Goal: Task Accomplishment & Management: Manage account settings

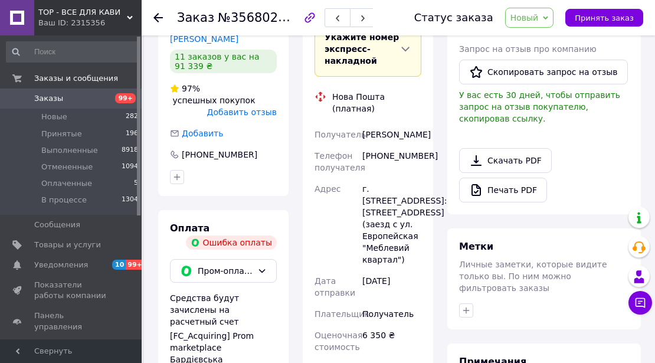
scroll to position [393, 0]
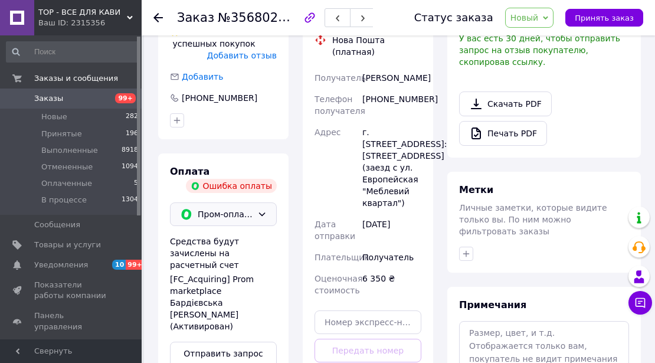
click at [262, 212] on icon at bounding box center [262, 214] width 6 height 4
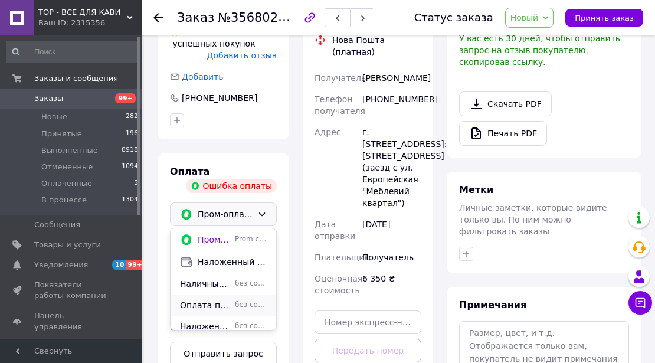
click at [205, 299] on span "Оплата по реквизитам" at bounding box center [205, 305] width 50 height 12
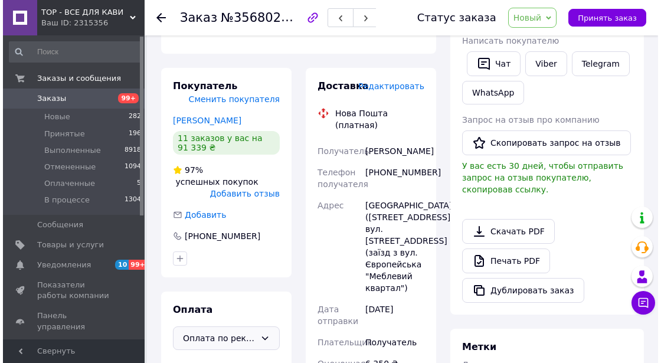
scroll to position [217, 0]
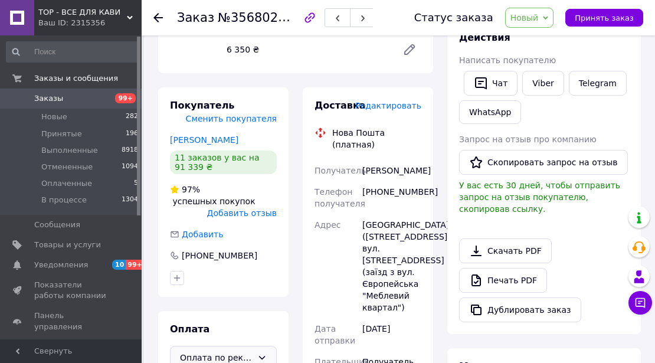
click at [394, 109] on span "Редактировать" at bounding box center [388, 105] width 66 height 9
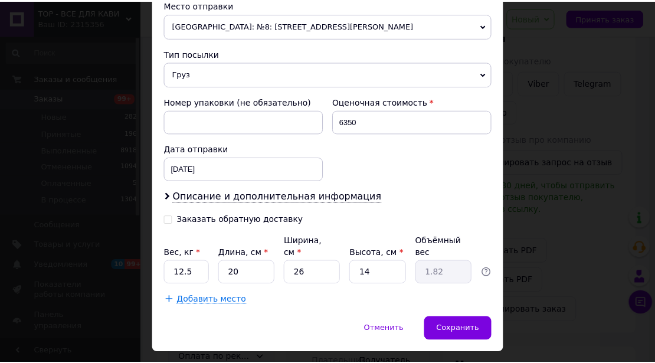
scroll to position [437, 0]
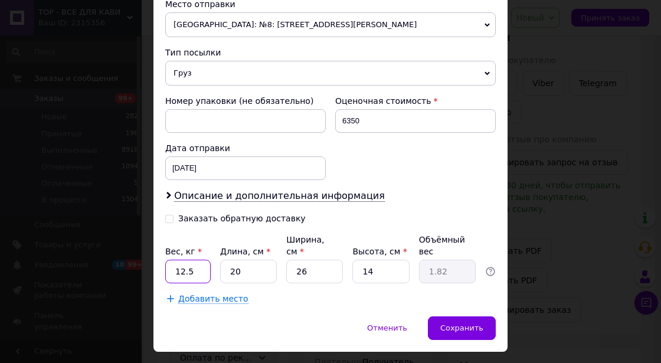
click at [191, 260] on input "12.5" at bounding box center [187, 272] width 45 height 24
type input "1"
type input "11"
click at [242, 260] on input "20" at bounding box center [248, 272] width 57 height 24
type input "2"
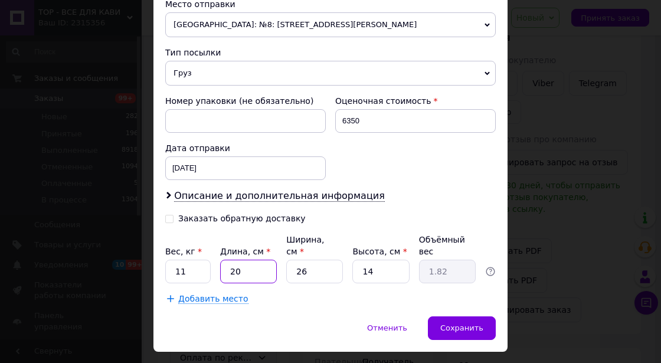
type input "0.18"
type input "4"
type input "0.36"
type input "40"
type input "3.64"
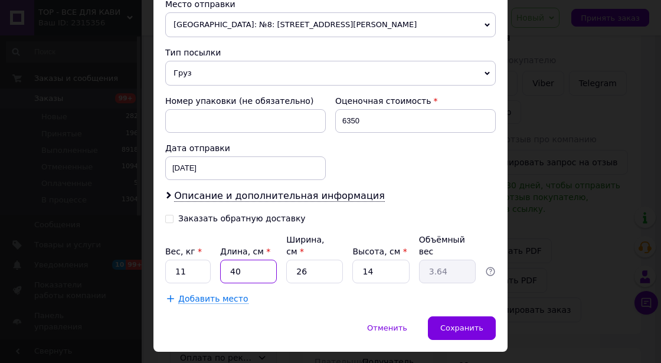
type input "40"
click at [309, 260] on input "26" at bounding box center [314, 272] width 57 height 24
type input "2"
type input "0.28"
type input "3"
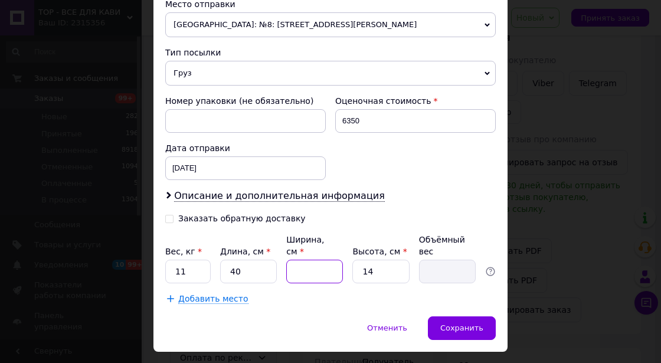
type input "0.42"
type input "33"
type input "4.62"
type input "33"
click at [374, 260] on input "14" at bounding box center [380, 272] width 57 height 24
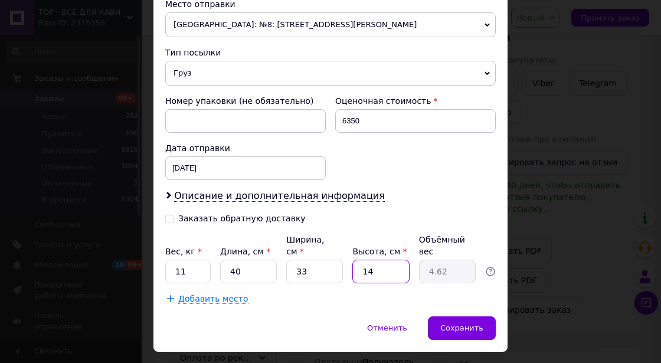
type input "1"
type input "0.33"
type input "3"
type input "0.99"
type input "33"
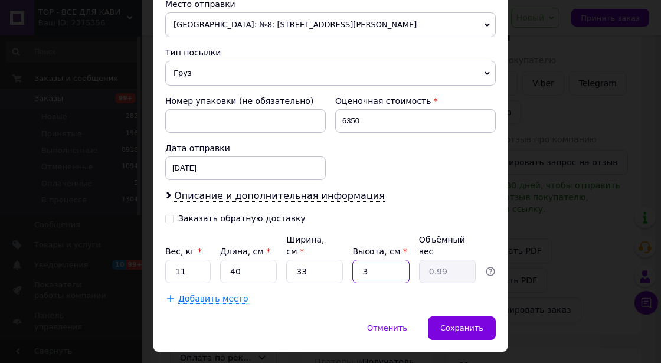
type input "10.89"
type input "33"
click at [459, 323] on span "Сохранить" at bounding box center [461, 327] width 43 height 9
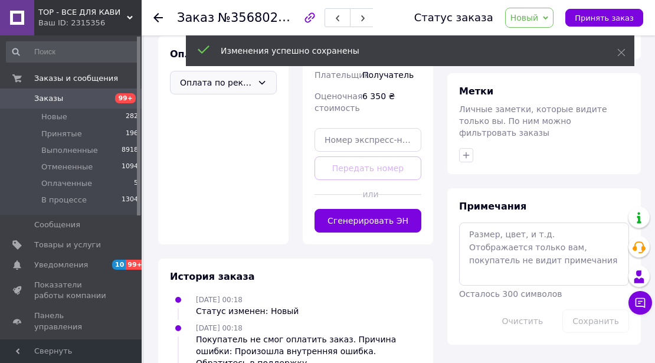
scroll to position [492, 0]
click at [351, 228] on button "Сгенерировать ЭН" at bounding box center [368, 220] width 107 height 24
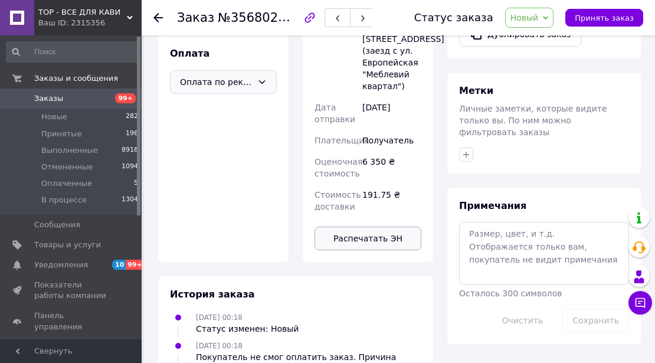
click at [374, 250] on button "Распечатать ЭН" at bounding box center [368, 239] width 107 height 24
click at [361, 250] on button "Распечатать ЭН" at bounding box center [368, 239] width 107 height 24
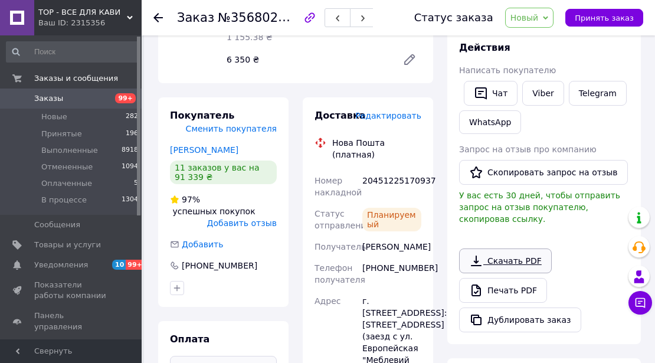
scroll to position [177, 0]
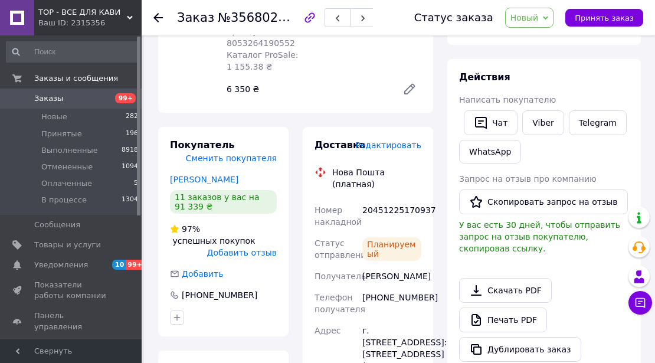
click at [554, 14] on span "Новый" at bounding box center [529, 18] width 49 height 20
click at [547, 57] on li "Выполнен" at bounding box center [537, 59] width 63 height 18
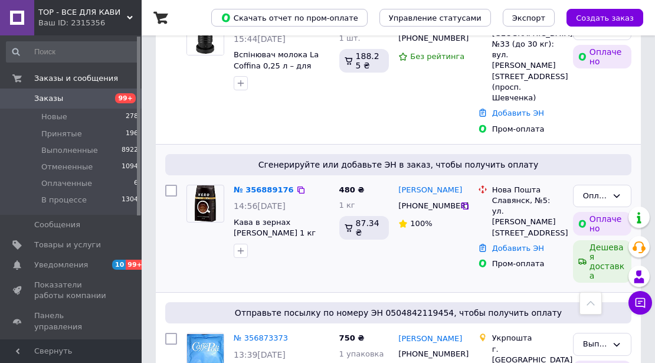
scroll to position [118, 0]
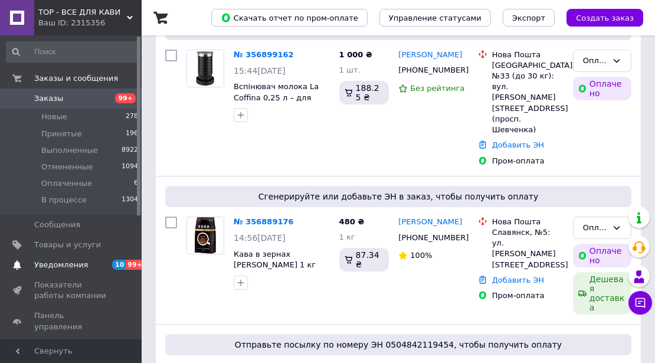
click at [54, 263] on span "Уведомления" at bounding box center [61, 265] width 54 height 11
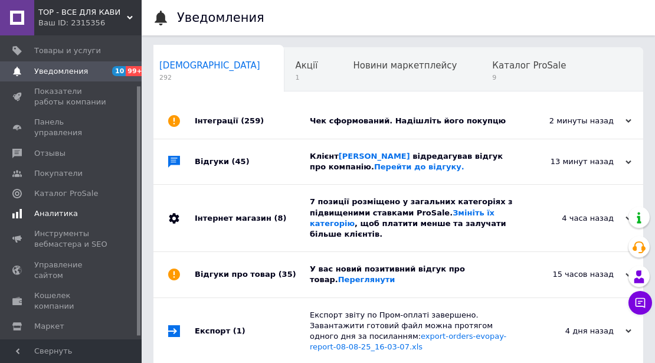
scroll to position [64, 0]
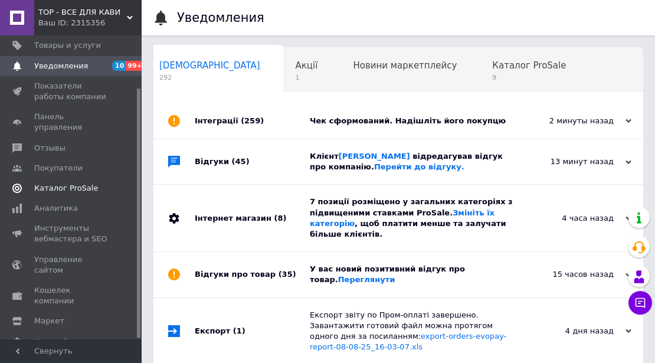
click at [71, 183] on span "Каталог ProSale" at bounding box center [66, 188] width 64 height 11
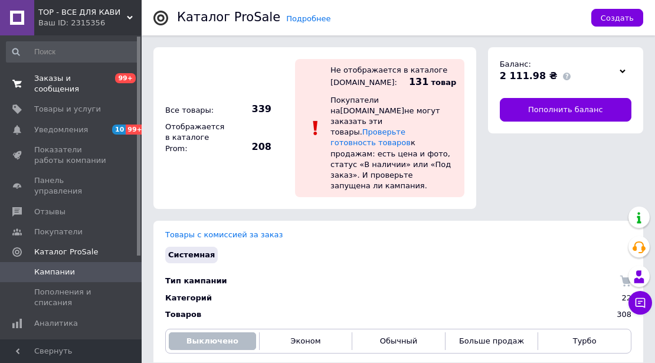
click at [58, 76] on span "Заказы и сообщения" at bounding box center [71, 83] width 75 height 21
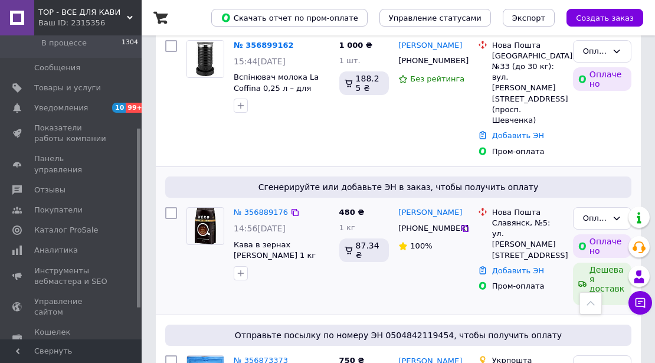
scroll to position [118, 0]
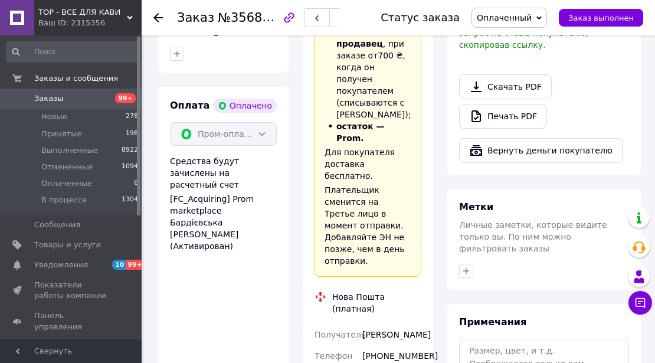
scroll to position [787, 0]
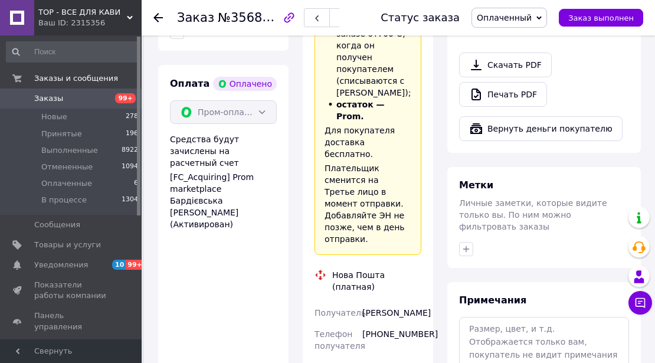
drag, startPoint x: 406, startPoint y: 207, endPoint x: 361, endPoint y: 197, distance: 45.8
click at [361, 302] on div "Павленко Александр" at bounding box center [392, 312] width 64 height 21
copy div "Павленко Александр"
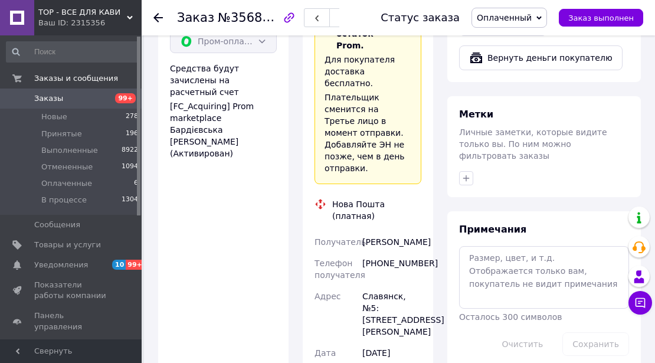
scroll to position [865, 0]
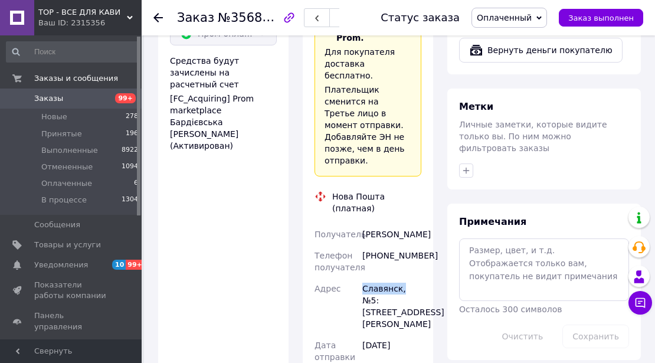
drag, startPoint x: 398, startPoint y: 182, endPoint x: 374, endPoint y: 181, distance: 24.9
click at [357, 224] on div "Получатель Павленко Александр Телефон получателя +380951092628 Адрес Славянск, …" at bounding box center [368, 323] width 112 height 198
copy div "Адрес Славянск,"
drag, startPoint x: 420, startPoint y: 148, endPoint x: 391, endPoint y: 146, distance: 29.6
click at [391, 245] on div "[PHONE_NUMBER]" at bounding box center [392, 261] width 64 height 33
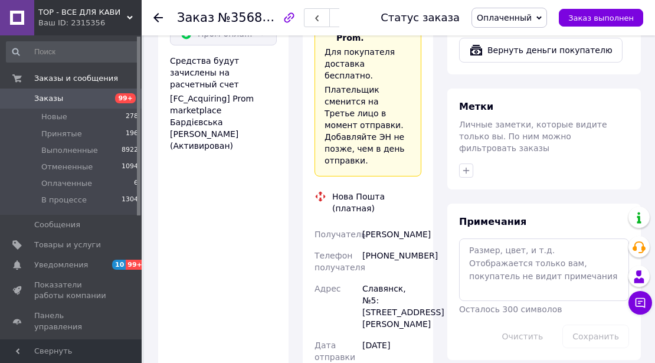
click at [420, 224] on div "Павленко Александр" at bounding box center [392, 234] width 64 height 21
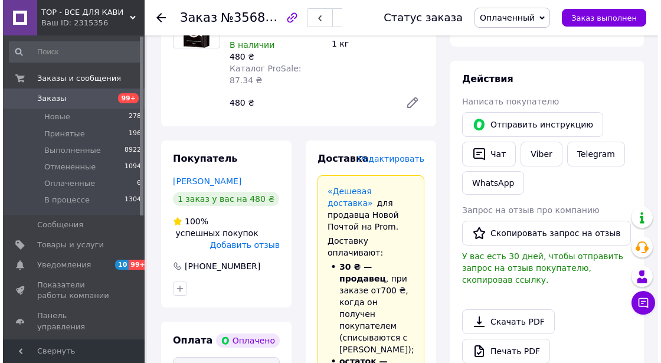
scroll to position [511, 0]
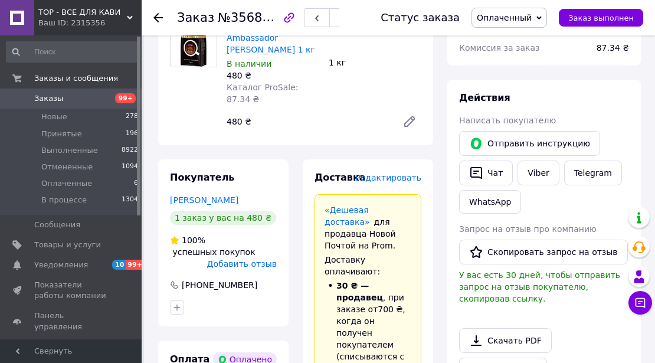
click at [405, 173] on span "Редактировать" at bounding box center [388, 177] width 66 height 9
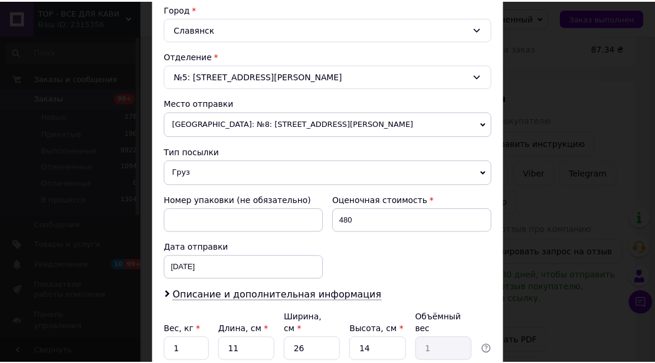
scroll to position [416, 0]
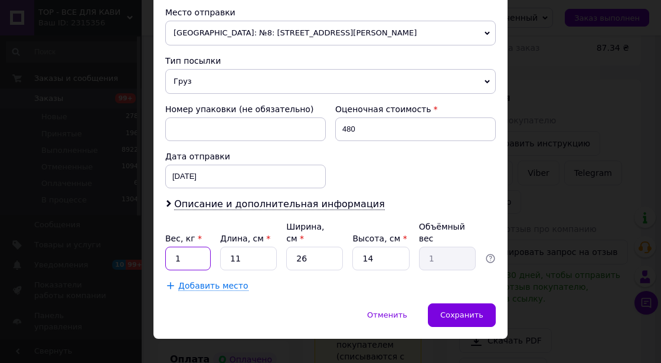
click at [185, 247] on input "1" at bounding box center [187, 259] width 45 height 24
type input "1.5"
click at [462, 303] on div "Сохранить" at bounding box center [462, 315] width 68 height 24
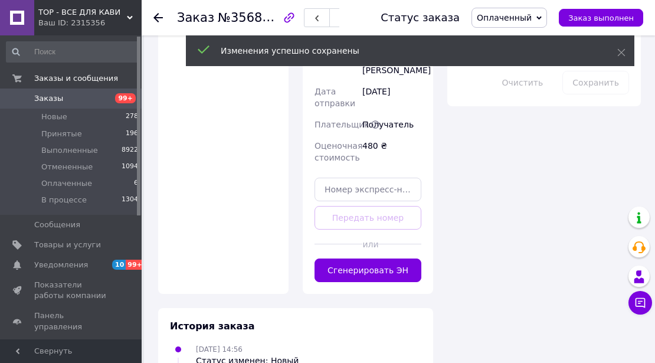
scroll to position [1141, 0]
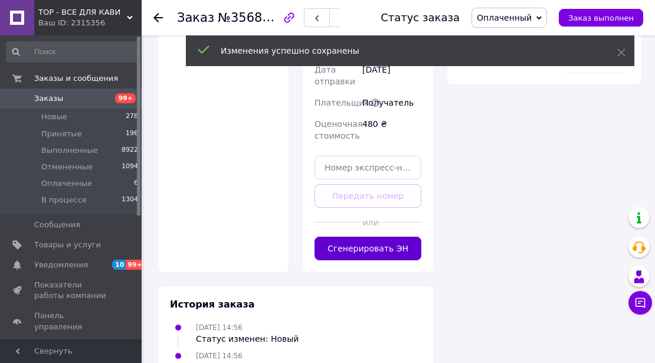
click at [374, 237] on button "Сгенерировать ЭН" at bounding box center [368, 249] width 107 height 24
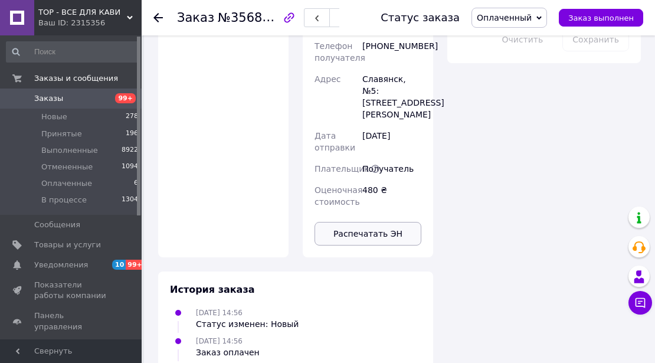
click at [370, 222] on button "Распечатать ЭН" at bounding box center [368, 234] width 107 height 24
click at [542, 17] on icon at bounding box center [539, 18] width 5 height 4
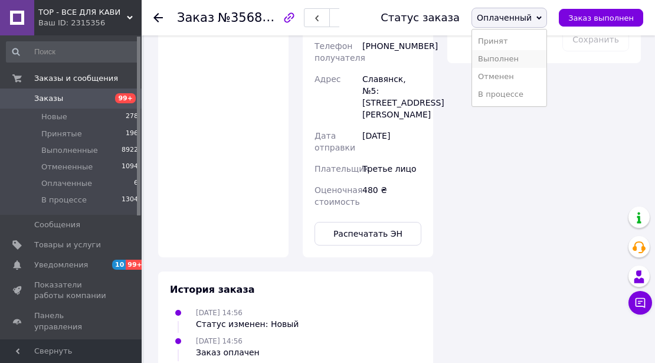
click at [521, 59] on li "Выполнен" at bounding box center [509, 59] width 74 height 18
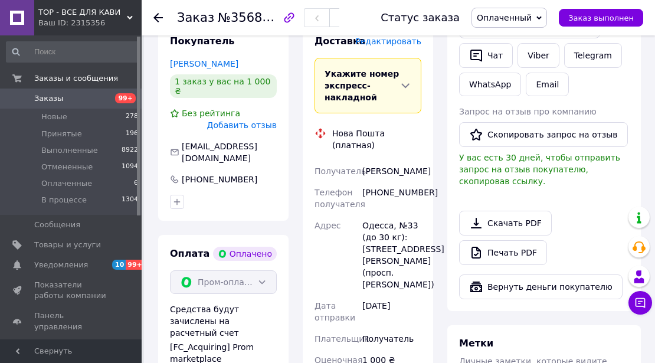
scroll to position [629, 0]
drag, startPoint x: 404, startPoint y: 160, endPoint x: 362, endPoint y: 147, distance: 43.3
click at [362, 160] on div "Ерыкалова Антонина" at bounding box center [392, 170] width 64 height 21
copy div "Ерыкалова Антонина"
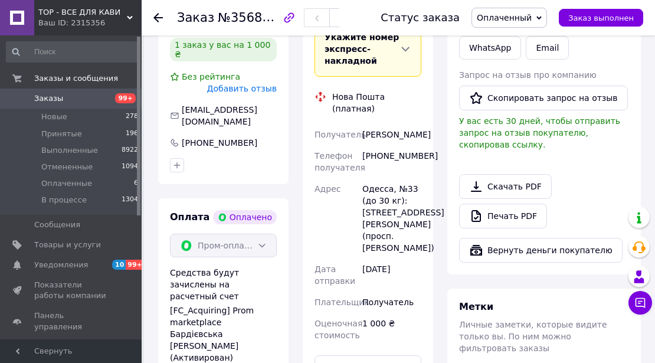
scroll to position [669, 0]
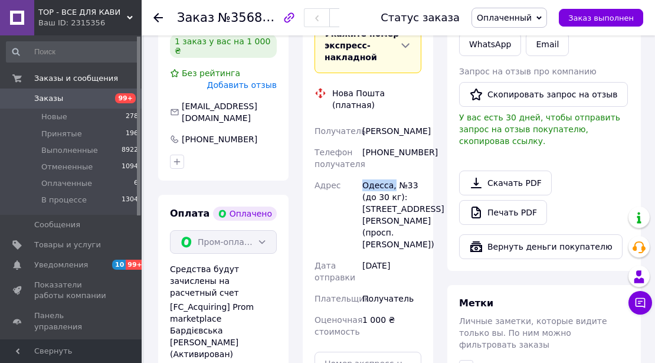
drag, startPoint x: 391, startPoint y: 174, endPoint x: 371, endPoint y: 174, distance: 19.5
click at [359, 175] on div "Получатель Ерыкалова Антонина Телефон получателя +380937863888 Адрес Одесса, №3…" at bounding box center [368, 231] width 112 height 222
copy div "Адрес Одесса,"
drag, startPoint x: 423, startPoint y: 140, endPoint x: 378, endPoint y: 140, distance: 45.5
click at [378, 142] on div "[PHONE_NUMBER]" at bounding box center [392, 158] width 64 height 33
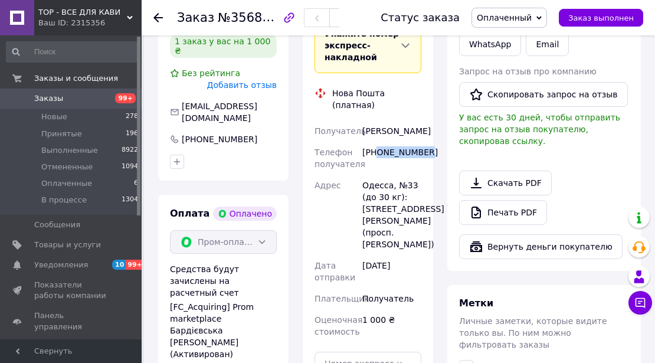
copy div "0937863888"
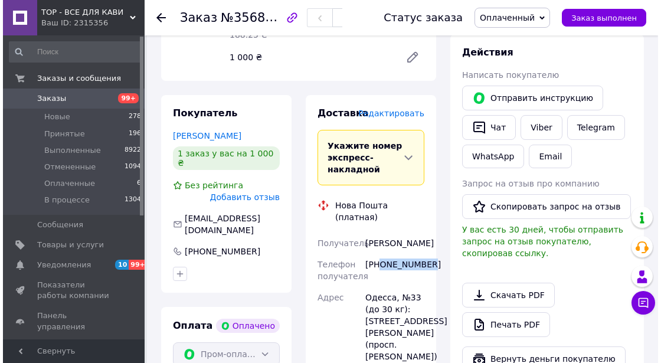
scroll to position [590, 0]
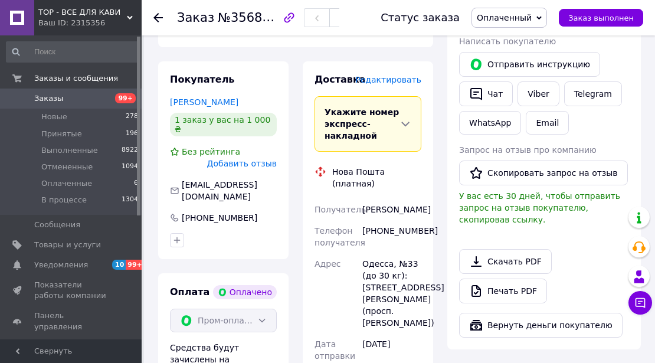
click at [383, 75] on span "Редактировать" at bounding box center [388, 79] width 66 height 9
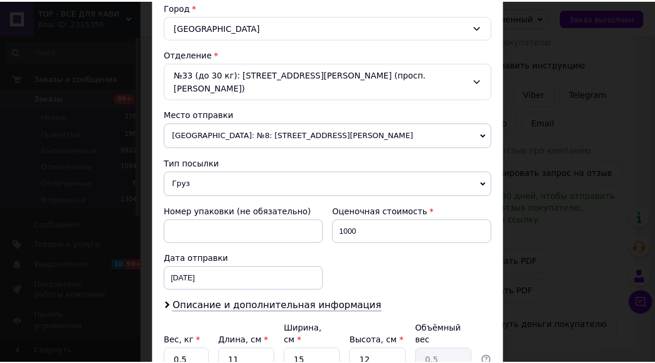
scroll to position [416, 0]
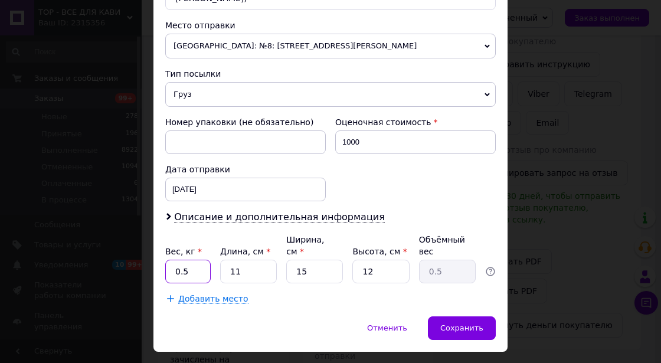
click at [191, 260] on input "0.5" at bounding box center [187, 272] width 45 height 24
type input "0"
type input "1"
click at [466, 323] on span "Сохранить" at bounding box center [461, 327] width 43 height 9
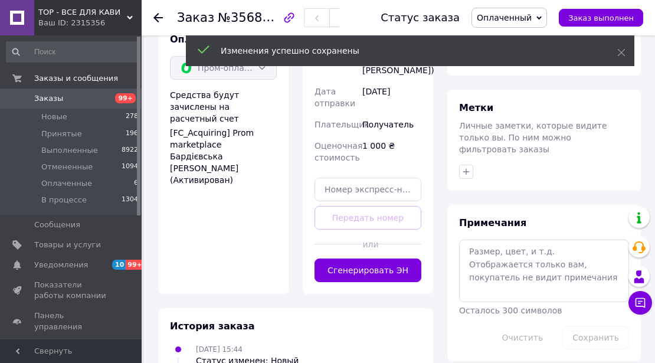
scroll to position [865, 0]
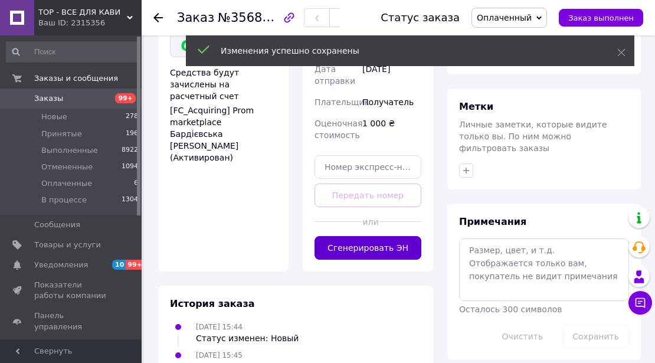
click at [360, 236] on button "Сгенерировать ЭН" at bounding box center [368, 248] width 107 height 24
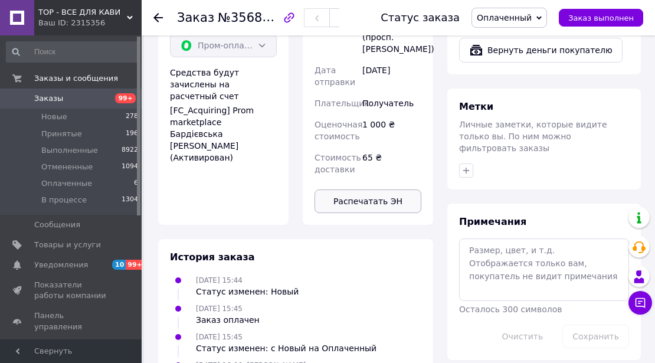
click at [360, 189] on button "Распечатать ЭН" at bounding box center [368, 201] width 107 height 24
click at [545, 14] on span "Оплаченный" at bounding box center [510, 18] width 76 height 20
click at [529, 60] on li "Выполнен" at bounding box center [509, 59] width 74 height 18
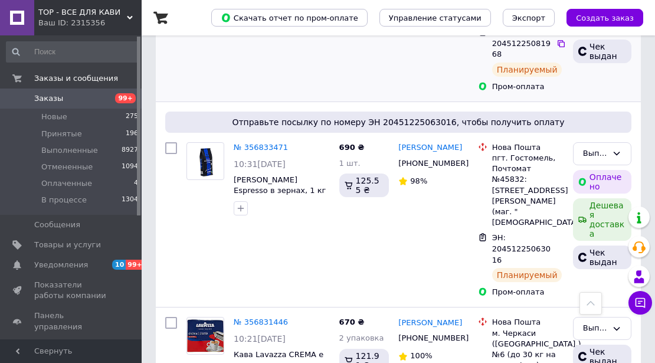
scroll to position [1377, 0]
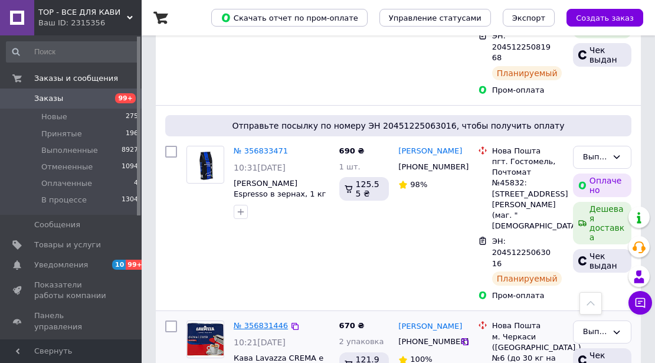
click at [254, 321] on link "№ 356831446" at bounding box center [261, 325] width 54 height 9
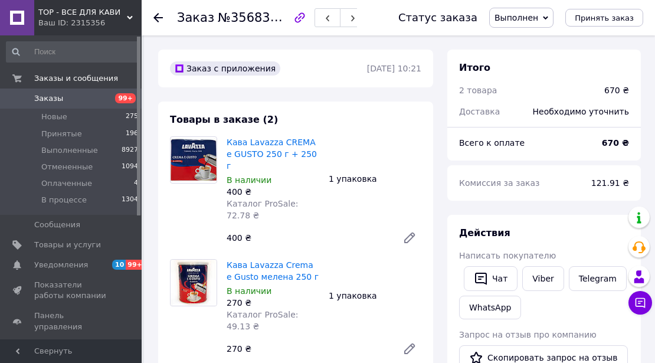
click at [158, 16] on icon at bounding box center [157, 17] width 9 height 9
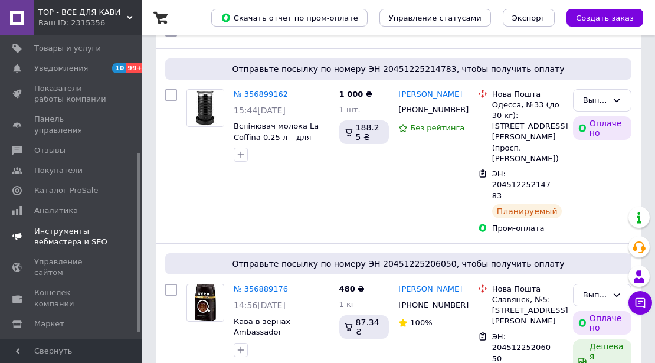
scroll to position [210, 0]
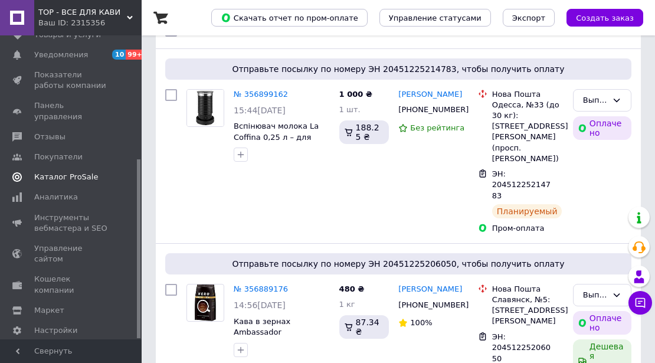
click at [55, 172] on span "Каталог ProSale" at bounding box center [66, 177] width 64 height 11
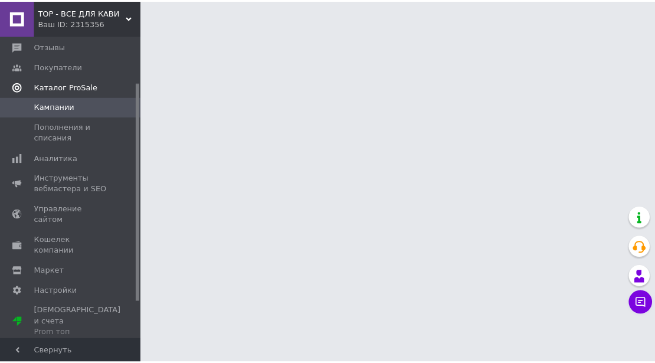
scroll to position [64, 0]
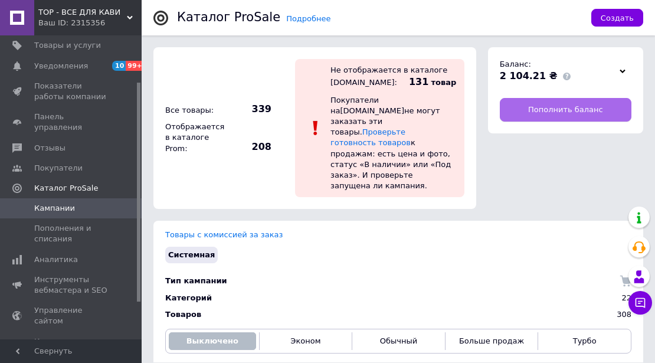
click at [523, 110] on link "Пополнить баланс" at bounding box center [566, 110] width 132 height 24
